Goal: Communication & Community: Answer question/provide support

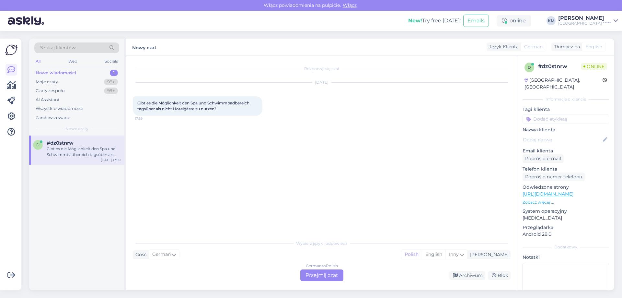
click at [203, 111] on span "Gibt es die Möglichkeit den Spa und Schwimmbadbereich tagsüber als nicht Hotelg…" at bounding box center [193, 105] width 113 height 11
copy div "Gibt es die Möglichkeit den Spa und Schwimmbadbereich tagsüber als nicht Hotelg…"
click at [318, 278] on div "German to Polish Przejmij czat" at bounding box center [321, 275] width 43 height 12
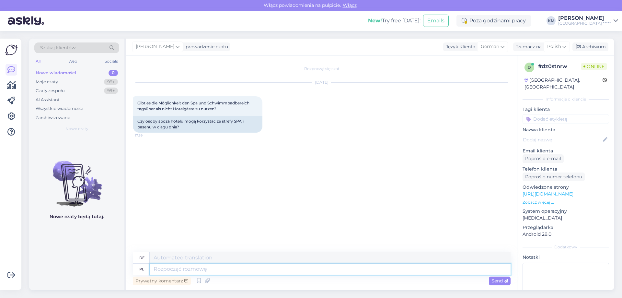
click at [286, 265] on textarea at bounding box center [330, 268] width 361 height 11
type textarea "Dzień do"
type textarea "Tag"
type textarea "Dzień dobry."
type textarea "Guten Morgen."
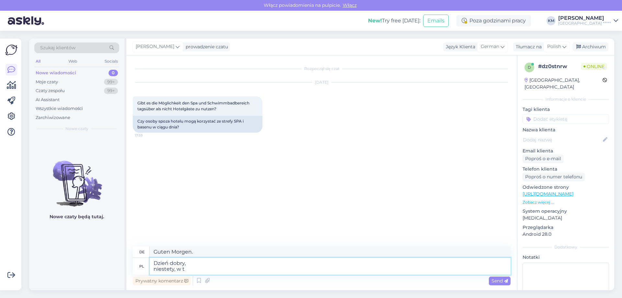
type textarea "Dzień dobry, niestety, w te"
type textarea "Guten Morgen, leider,"
type textarea "Dzień dobry, niestety, w tej"
type textarea "Guten Morgen, leider in"
type textarea "Dzień dobry, niestety, w tej chw"
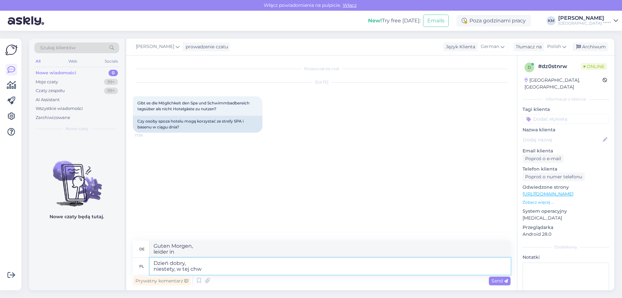
type textarea "Guten Morgen, leider zu dieser Zeit"
type textarea "Dzień dobry, niestety, w tej chwili nie"
type textarea "Guten Morgen, leider im Moment"
type textarea "Dzień dobry, niestety, w tej chwili nie ma"
type textarea "Guten Morgen, leider momentan nicht"
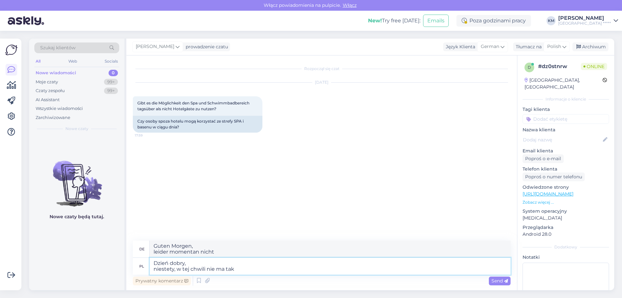
type textarea "Dzień dobry, niestety, w tej chwili nie ma taki"
type textarea "Guten Morgen, leider ist derzeit keine Verfügbarkeit vorhanden"
type textarea "Dzień dobry, niestety, w tej chwili nie ma takiej mozl"
type textarea "Guten Morgen, gibt es diese Option derzeit nicht"
type textarea "Dzień dobry, niestety, w tej chwili nie ma takiej możliwości."
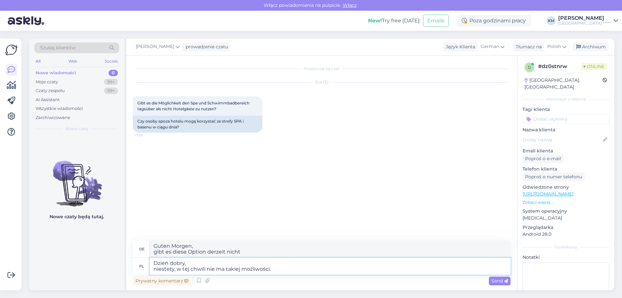
type textarea "Guten Morgen, leider ist dies derzeit nicht möglich."
type textarea "Dzień dobry, niestety, w tej chwili nie ma takiej możliwości."
click at [177, 244] on textarea "Guten Morgen, leider ist dies derzeit nicht möglich." at bounding box center [330, 248] width 361 height 17
drag, startPoint x: 221, startPoint y: 247, endPoint x: 65, endPoint y: 214, distance: 159.5
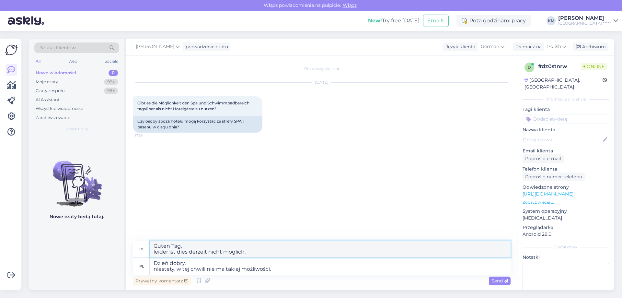
click at [66, 214] on div "Szukaj klientów All Web Socials Nowe wiadomości 0 Moje czaty 99+ Czaty zespołu …" at bounding box center [321, 164] width 585 height 251
type textarea "Guten Tag, leider ist dies derzeit nicht möglich."
click at [500, 278] on span "Send" at bounding box center [499, 281] width 17 height 6
